Goal: Check status: Check status

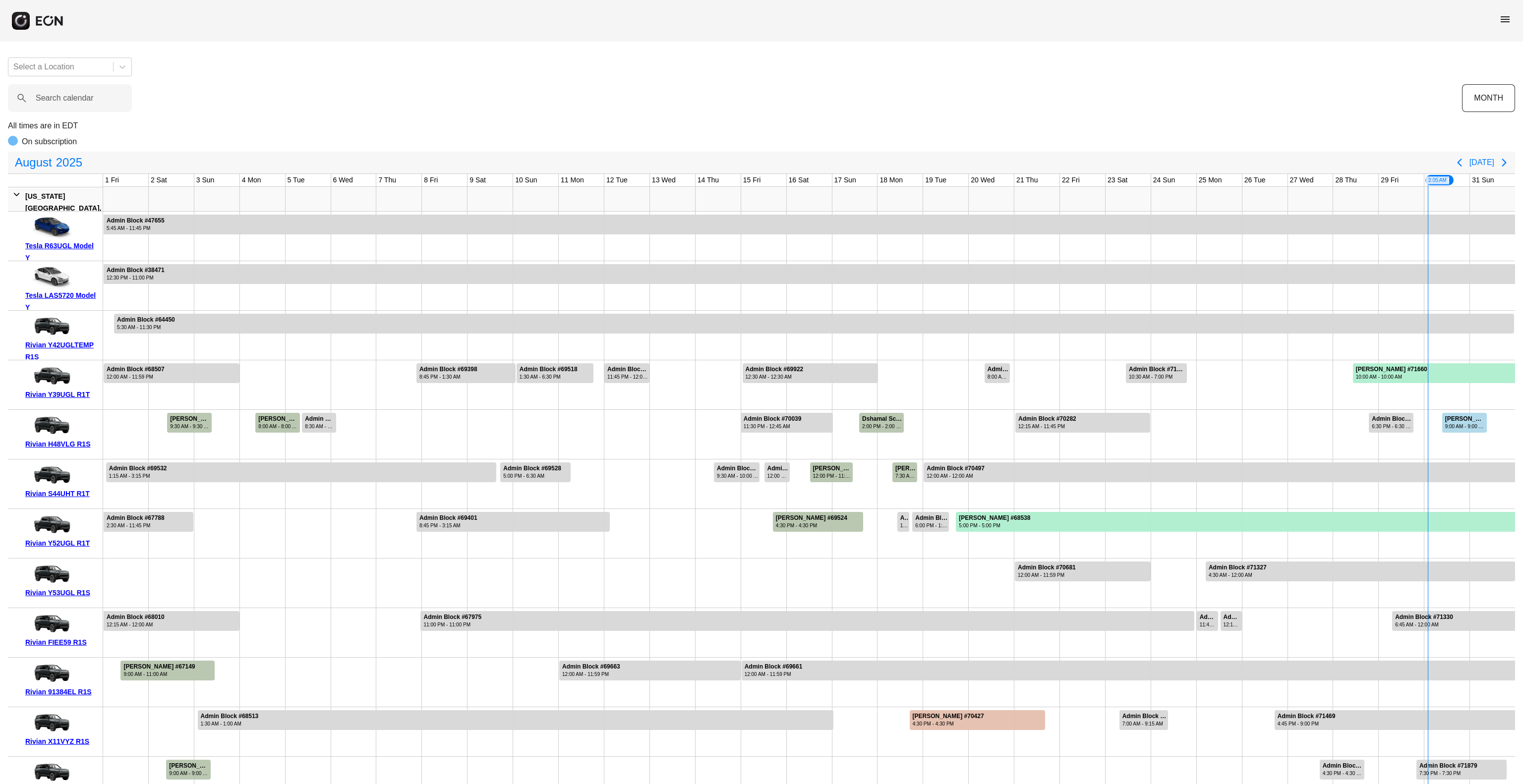
click at [1501, 19] on span "menu" at bounding box center [1505, 19] width 12 height 12
click at [1481, 106] on link "Reservations" at bounding box center [1485, 106] width 52 height 12
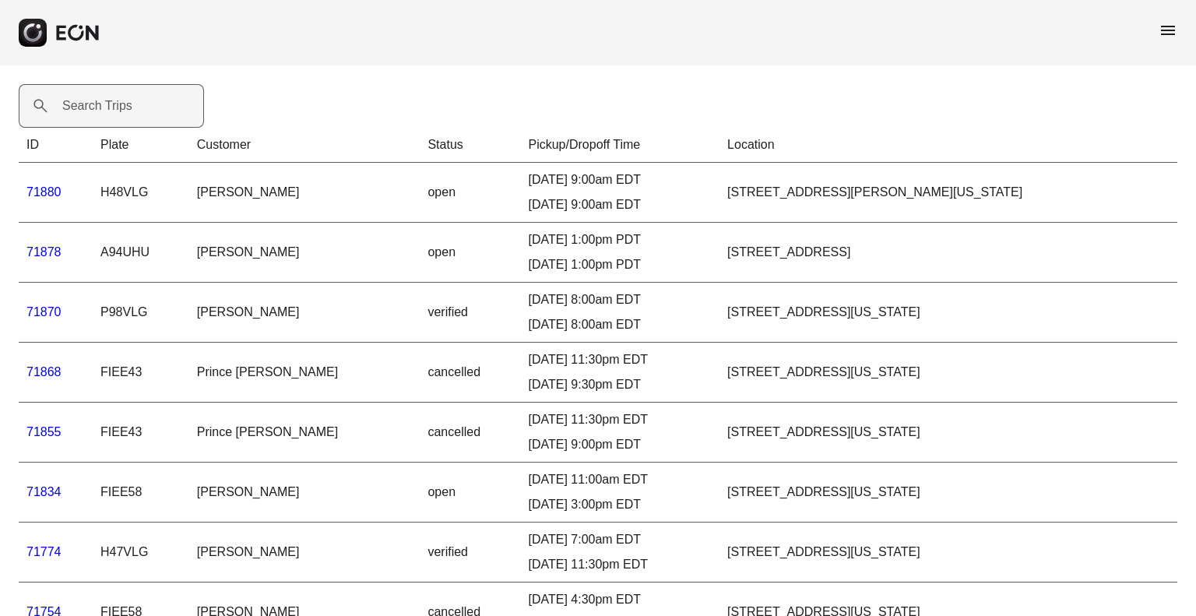
click at [107, 105] on label "Search Trips" at bounding box center [97, 106] width 70 height 19
click at [107, 105] on Trips "Search Trips" at bounding box center [111, 106] width 185 height 44
paste Trips "*****"
type Trips "*****"
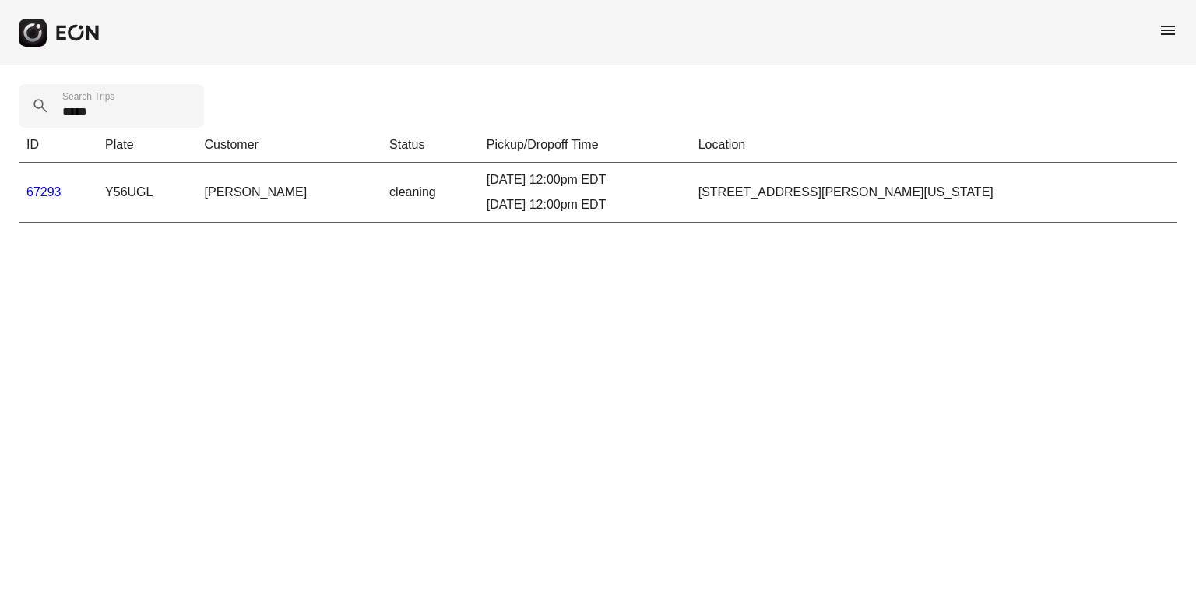
click at [39, 189] on link "67293" at bounding box center [43, 191] width 35 height 13
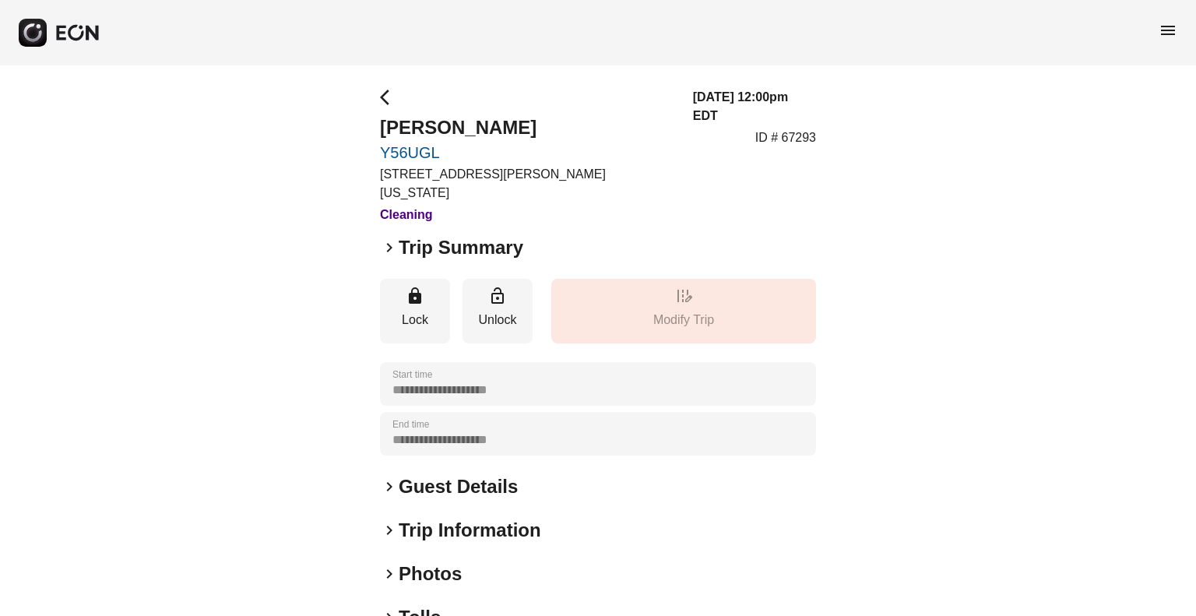
scroll to position [160, 0]
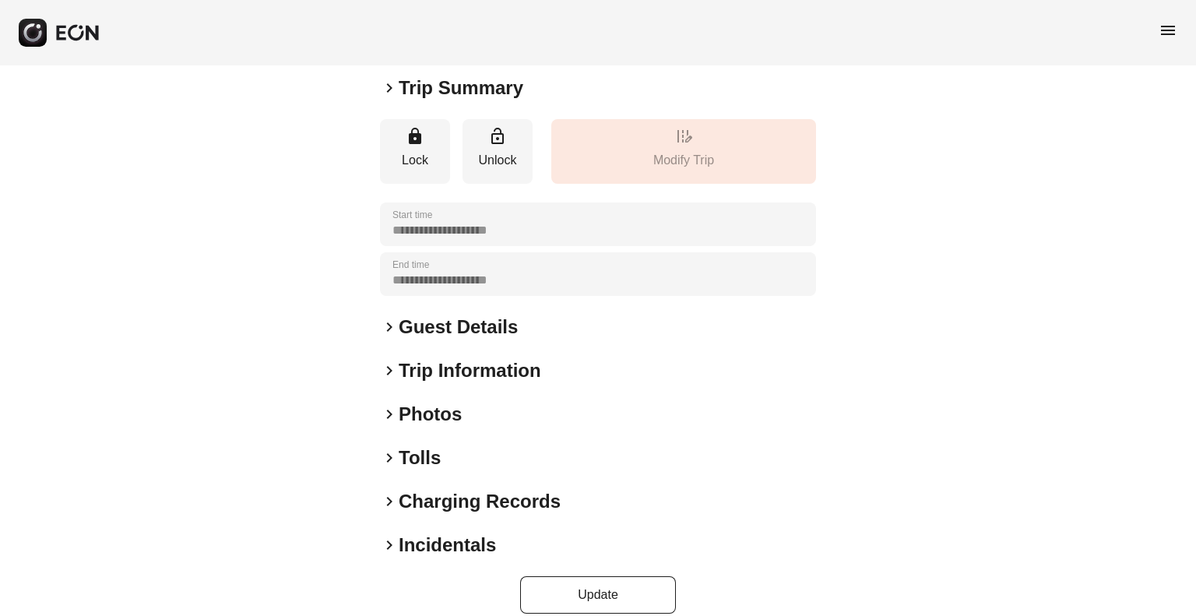
click at [410, 446] on h2 "Tolls" at bounding box center [420, 457] width 42 height 25
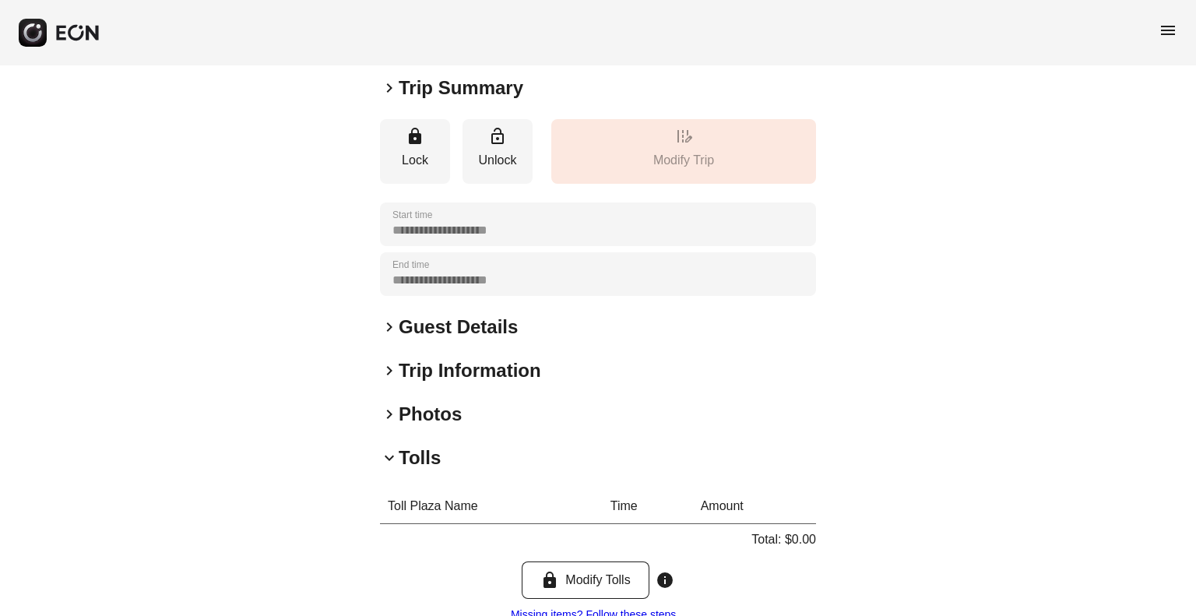
scroll to position [314, 0]
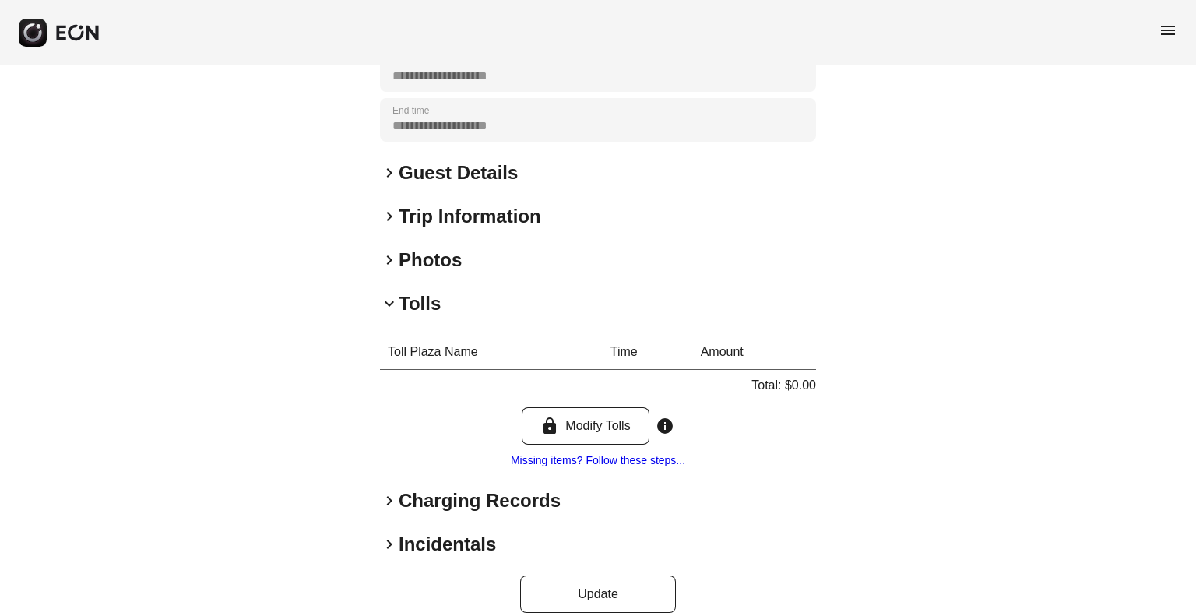
click at [399, 488] on h2 "Charging Records" at bounding box center [480, 500] width 162 height 25
